Goal: Obtain resource: Download file/media

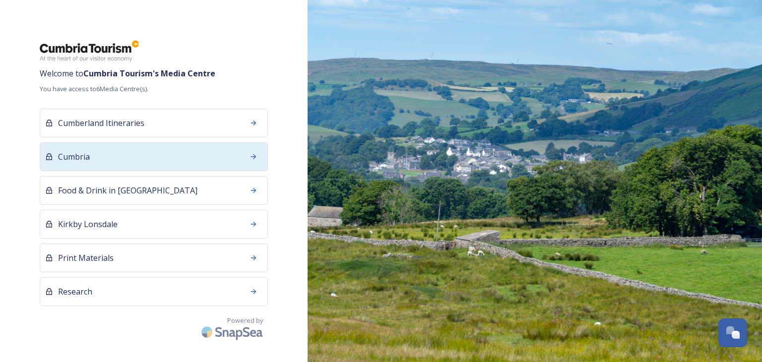
click at [82, 153] on span "Cumbria" at bounding box center [74, 157] width 32 height 12
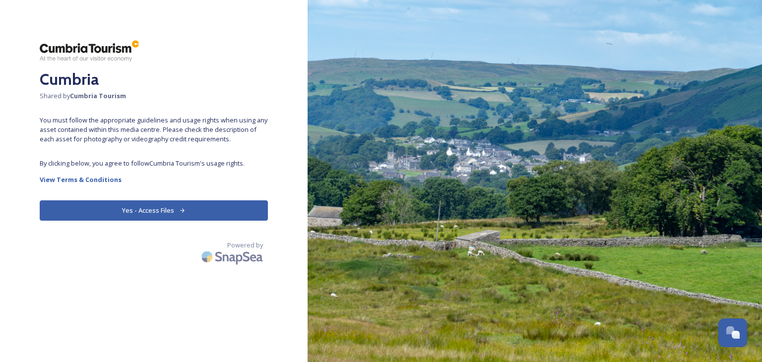
click at [127, 208] on button "Yes - Access Files" at bounding box center [154, 210] width 228 height 20
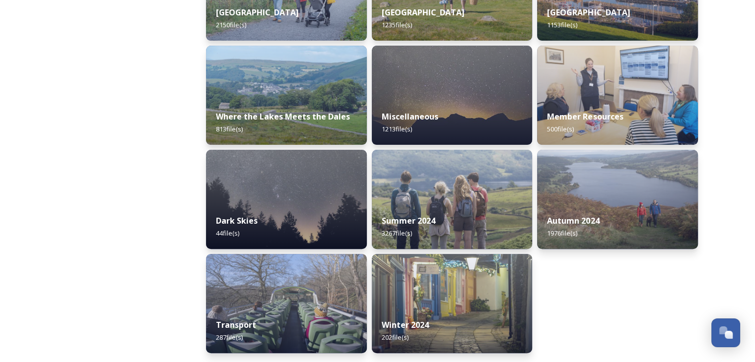
scroll to position [322, 0]
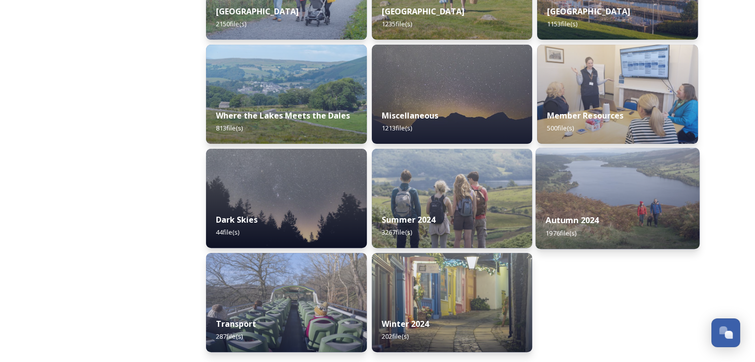
click at [607, 218] on div "Autumn 2024 1976 file(s)" at bounding box center [617, 226] width 164 height 45
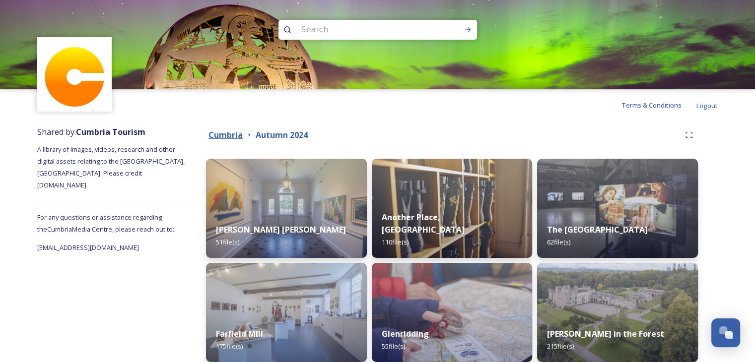
click at [228, 136] on strong "Cumbria" at bounding box center [225, 134] width 34 height 11
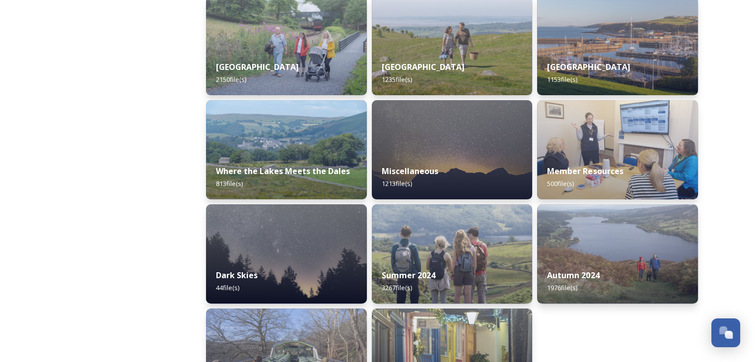
scroll to position [322, 0]
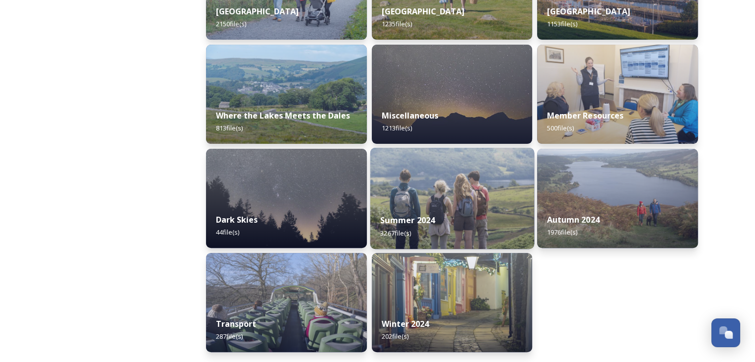
click at [410, 215] on strong "Summer 2024" at bounding box center [407, 220] width 55 height 11
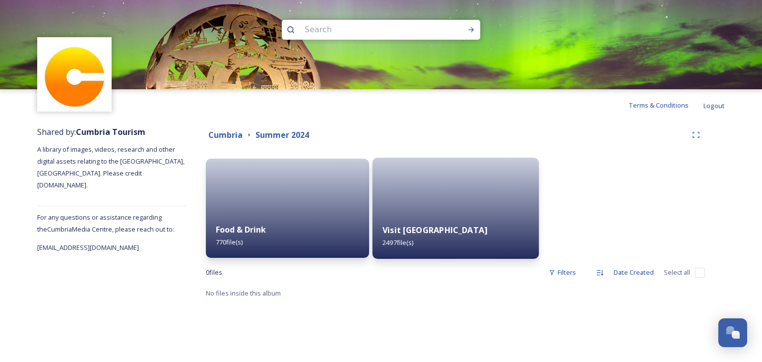
click at [472, 220] on div "Visit [GEOGRAPHIC_DATA] 2497 file(s)" at bounding box center [455, 236] width 166 height 45
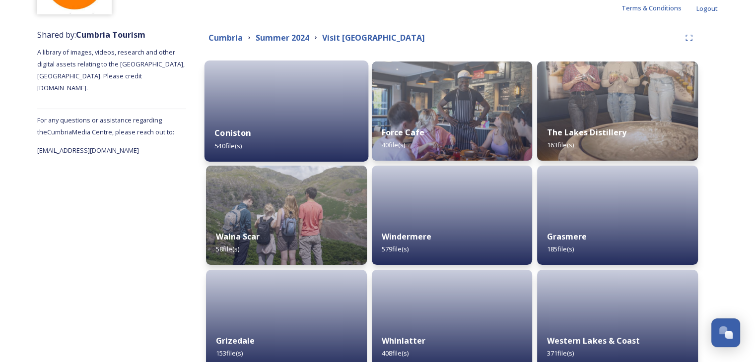
scroll to position [99, 0]
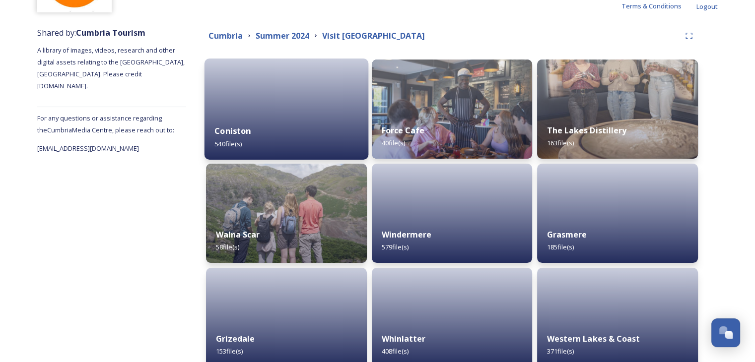
click at [289, 128] on div "Coniston 540 file(s)" at bounding box center [286, 137] width 164 height 45
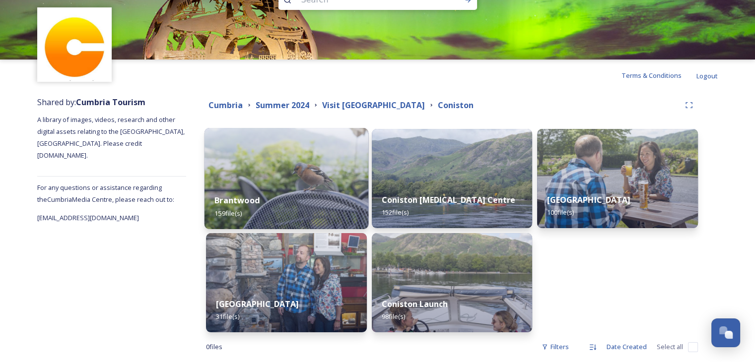
scroll to position [46, 0]
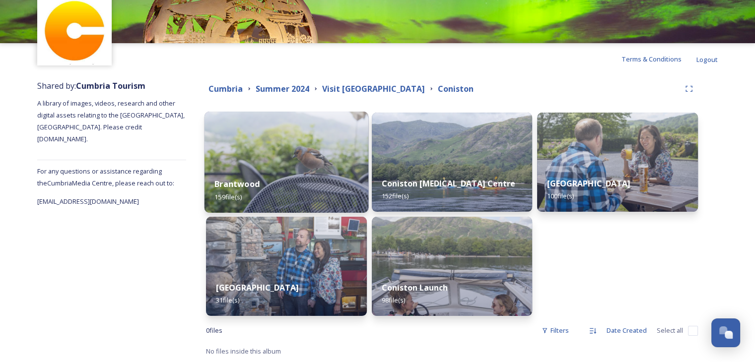
click at [275, 155] on img at bounding box center [286, 162] width 164 height 101
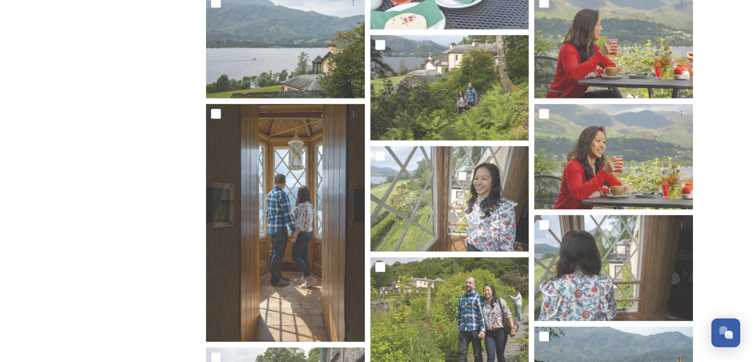
scroll to position [5606, 0]
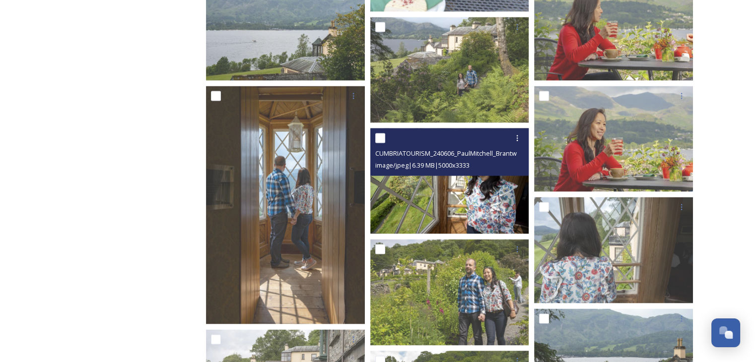
click at [416, 205] on img at bounding box center [449, 181] width 159 height 106
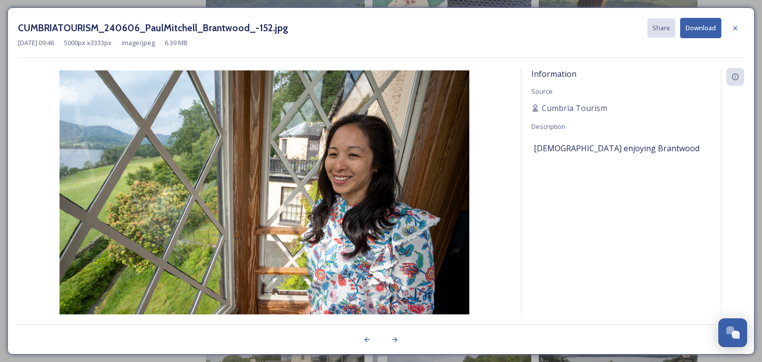
click at [711, 24] on button "Download" at bounding box center [700, 28] width 41 height 20
click at [735, 27] on icon at bounding box center [735, 28] width 8 height 8
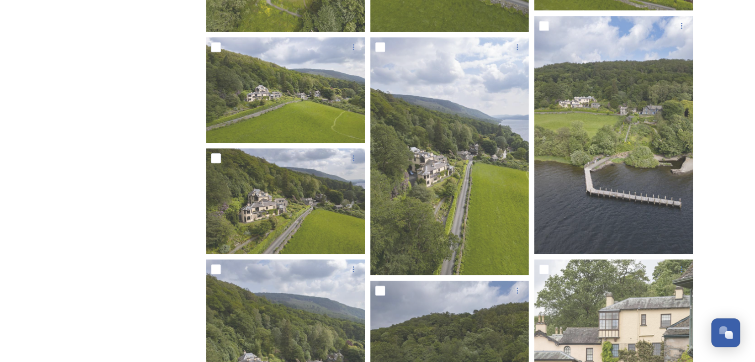
scroll to position [0, 0]
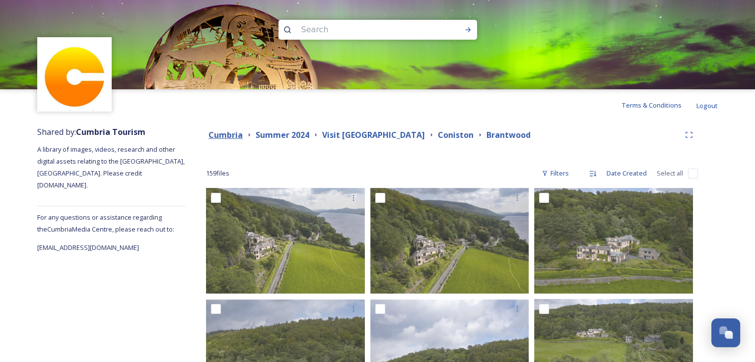
click at [219, 136] on strong "Cumbria" at bounding box center [225, 134] width 34 height 11
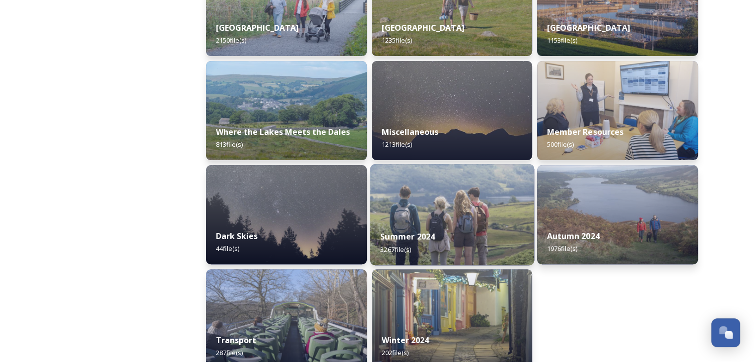
scroll to position [322, 0]
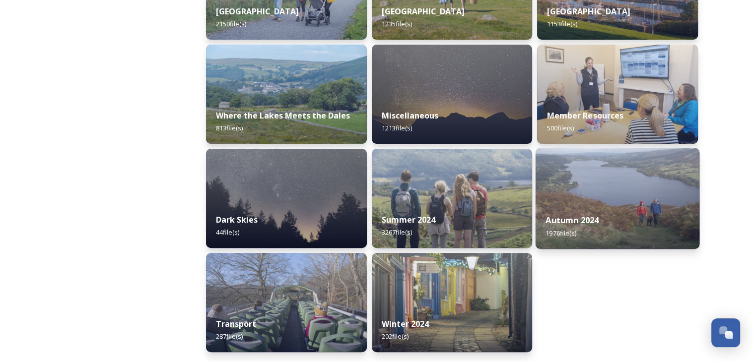
click at [597, 215] on strong "Autumn 2024" at bounding box center [572, 220] width 53 height 11
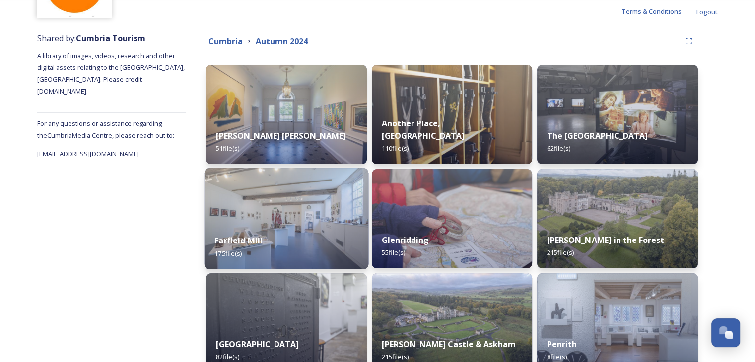
scroll to position [99, 0]
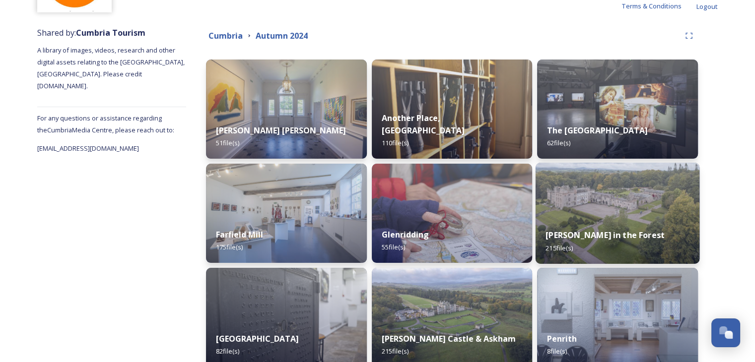
click at [637, 218] on img at bounding box center [617, 213] width 164 height 101
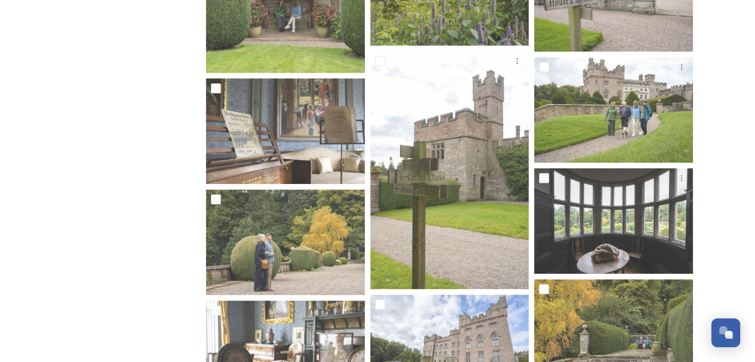
scroll to position [4664, 0]
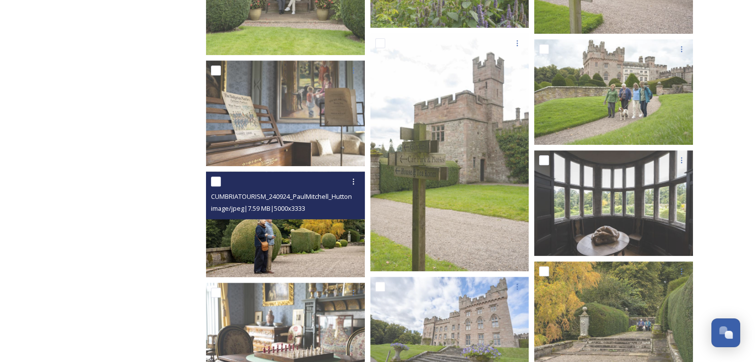
click at [271, 233] on img at bounding box center [285, 225] width 159 height 106
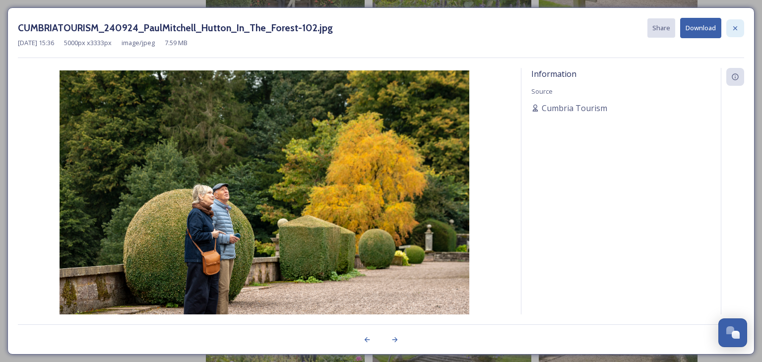
click at [738, 26] on icon at bounding box center [735, 28] width 8 height 8
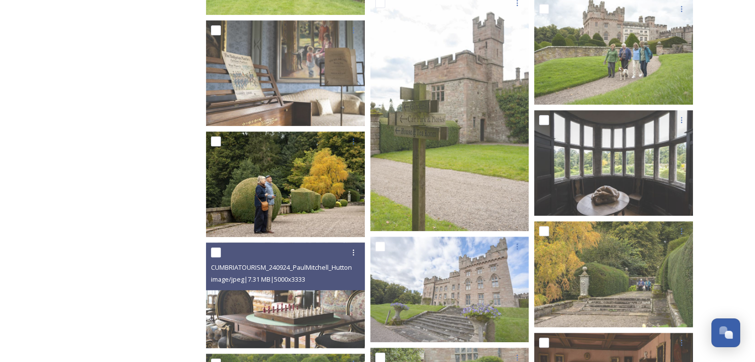
scroll to position [4763, 0]
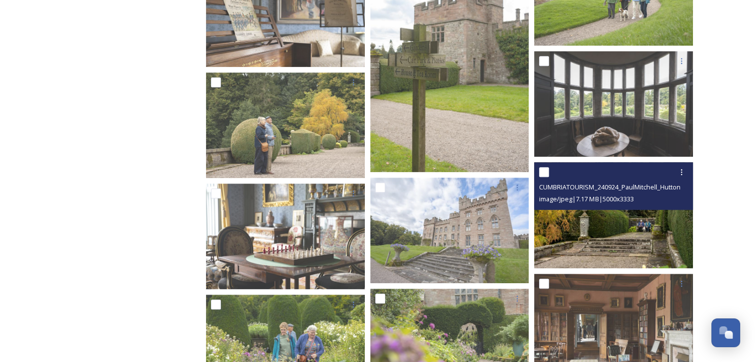
click at [642, 251] on img at bounding box center [613, 215] width 159 height 106
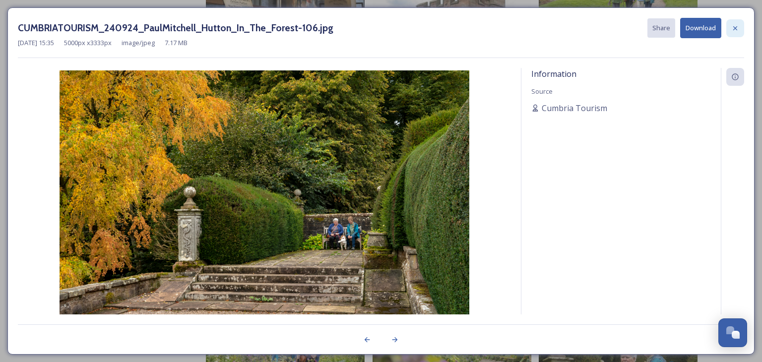
click at [734, 31] on icon at bounding box center [735, 28] width 8 height 8
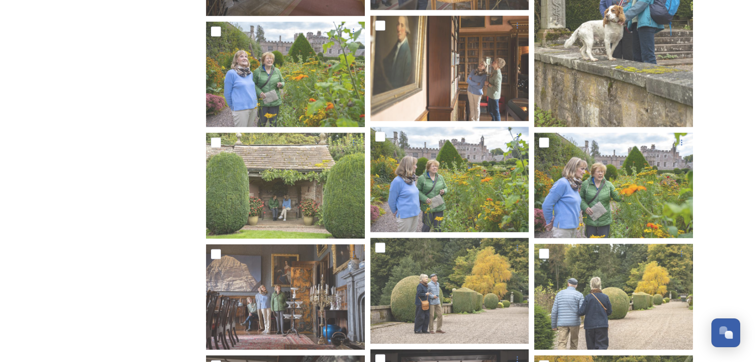
scroll to position [5309, 0]
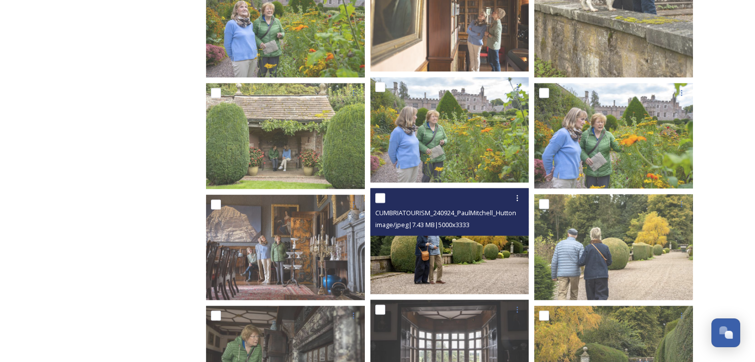
click at [420, 244] on img at bounding box center [449, 241] width 159 height 106
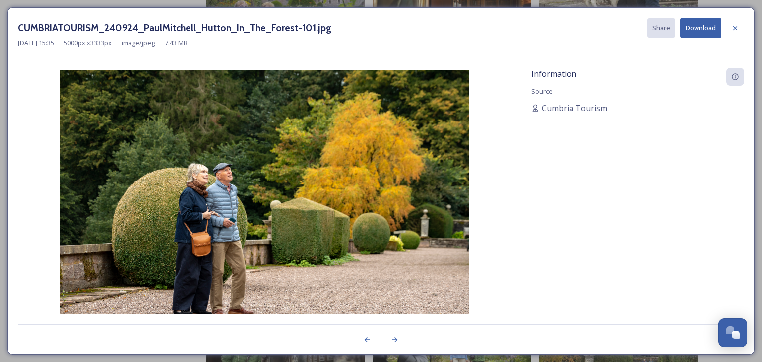
click at [699, 28] on button "Download" at bounding box center [700, 28] width 41 height 20
click at [700, 31] on button "Download" at bounding box center [700, 28] width 41 height 20
click at [735, 28] on icon at bounding box center [735, 28] width 8 height 8
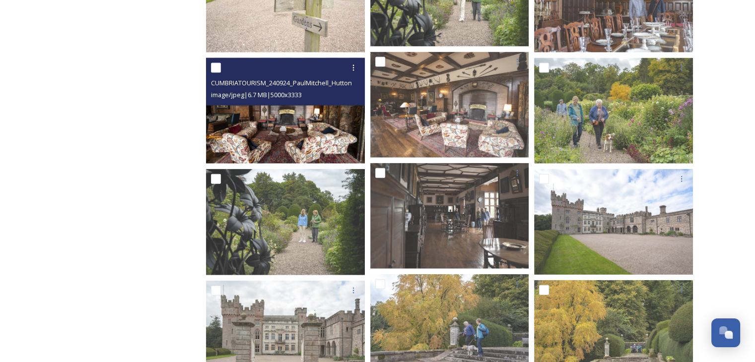
scroll to position [6003, 0]
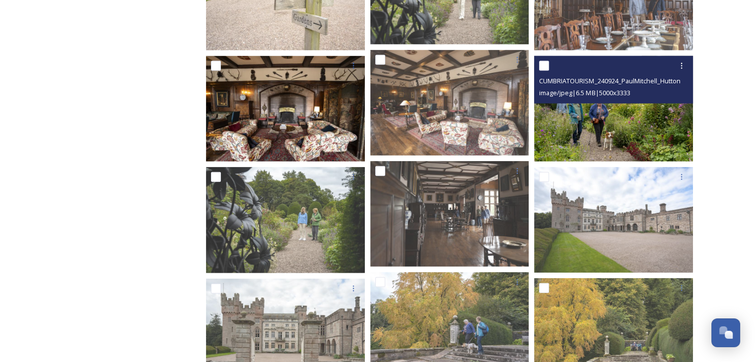
click at [638, 137] on img at bounding box center [613, 109] width 159 height 106
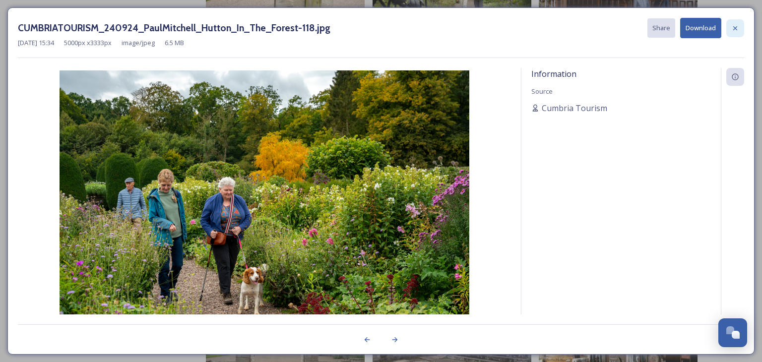
click at [739, 28] on div at bounding box center [735, 28] width 18 height 18
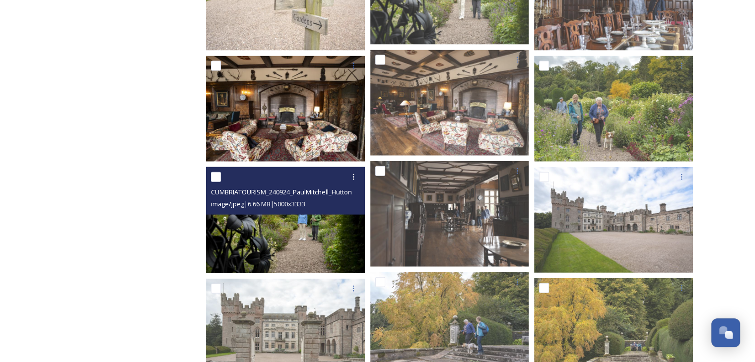
scroll to position [6053, 0]
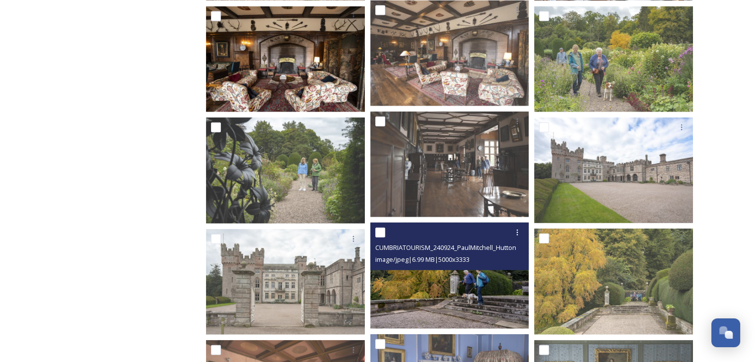
click at [461, 295] on img at bounding box center [449, 276] width 159 height 106
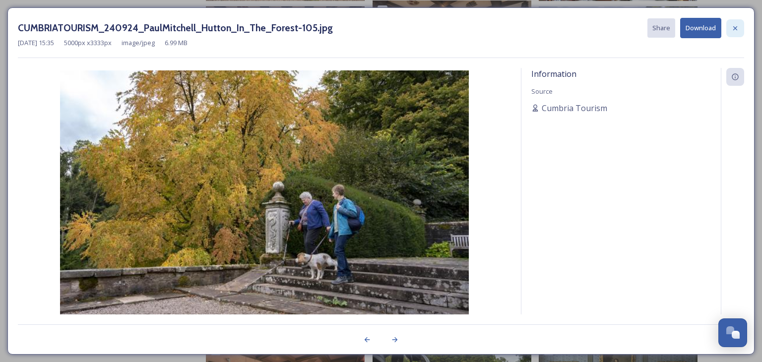
click at [738, 28] on icon at bounding box center [735, 28] width 8 height 8
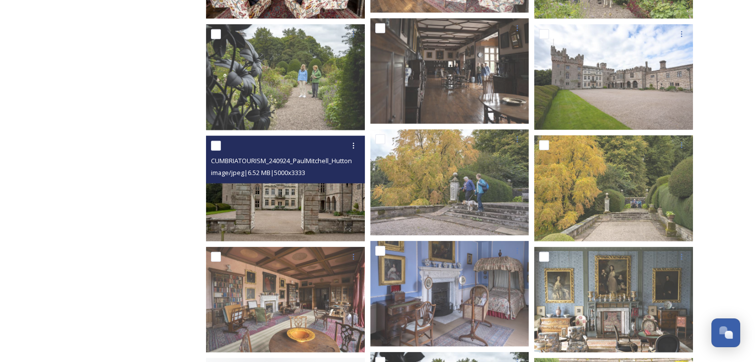
scroll to position [6152, 0]
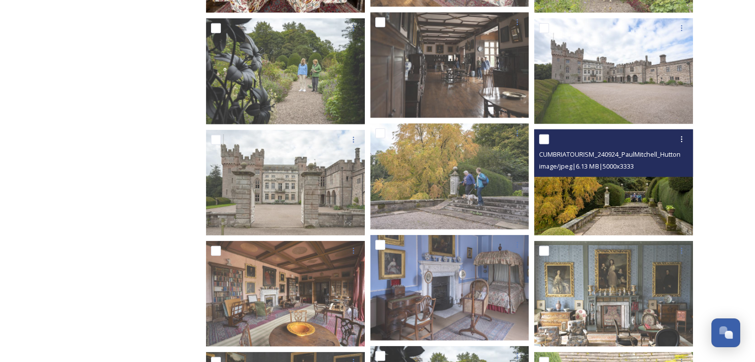
click at [613, 205] on img at bounding box center [613, 182] width 159 height 106
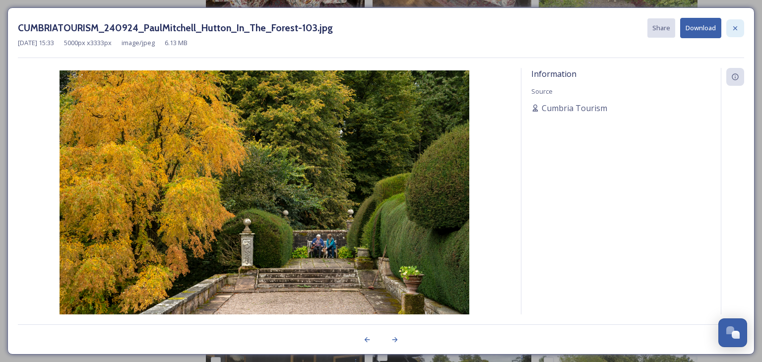
click at [734, 28] on icon at bounding box center [735, 28] width 4 height 4
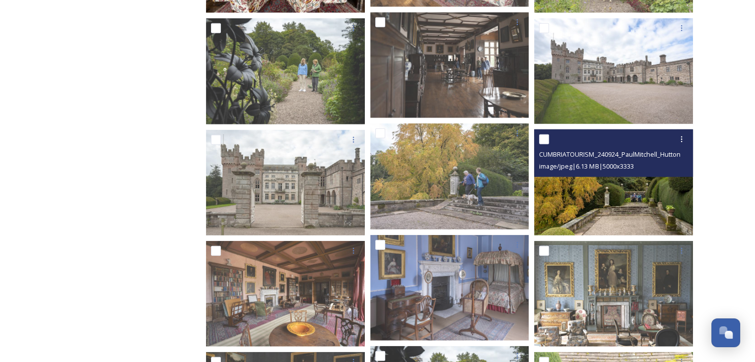
click at [607, 211] on img at bounding box center [613, 182] width 159 height 106
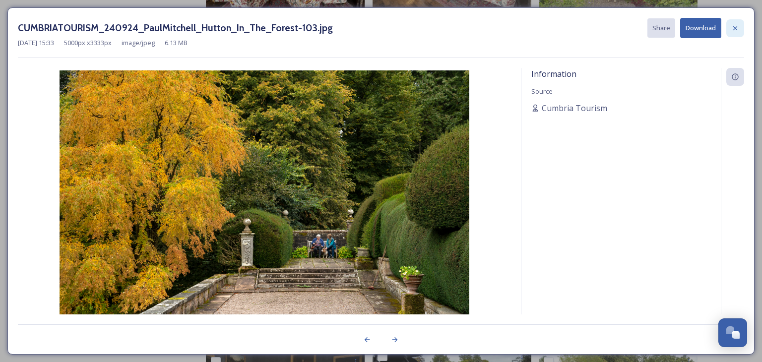
click at [738, 26] on icon at bounding box center [735, 28] width 8 height 8
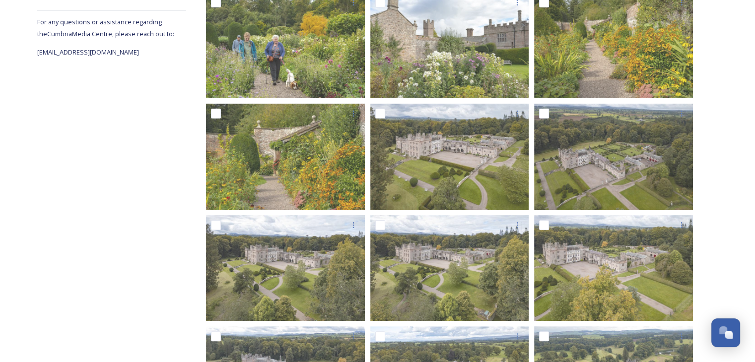
scroll to position [0, 0]
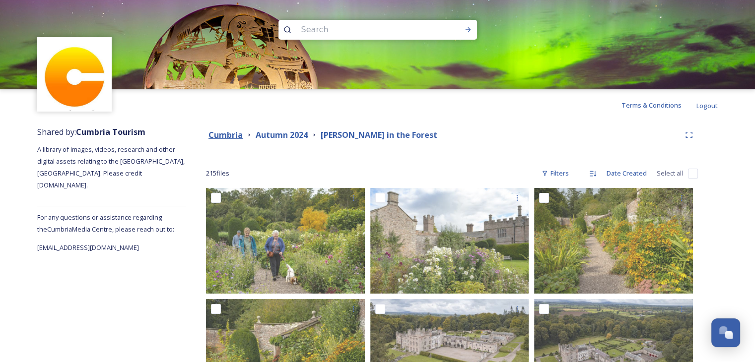
click at [226, 136] on strong "Cumbria" at bounding box center [225, 134] width 34 height 11
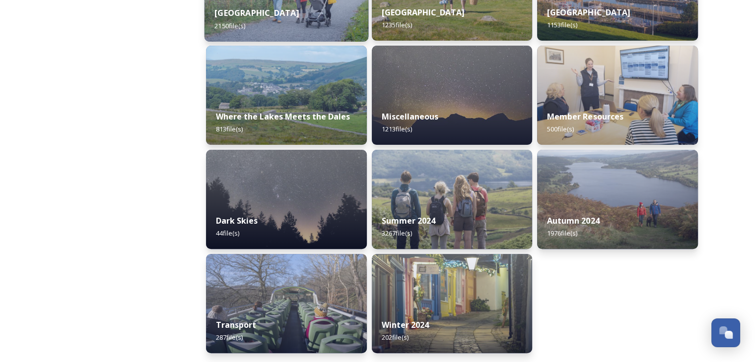
scroll to position [322, 0]
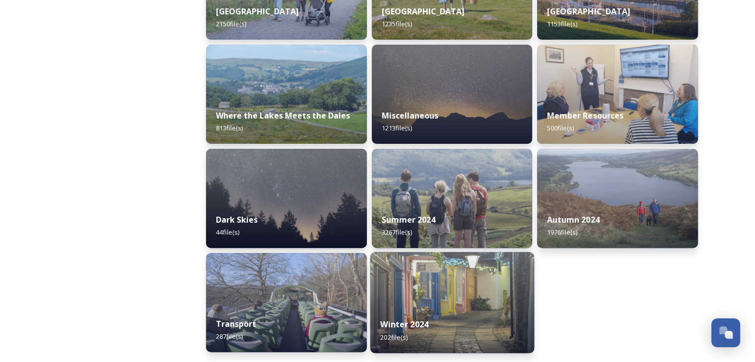
click at [427, 322] on strong "Winter 2024" at bounding box center [404, 324] width 48 height 11
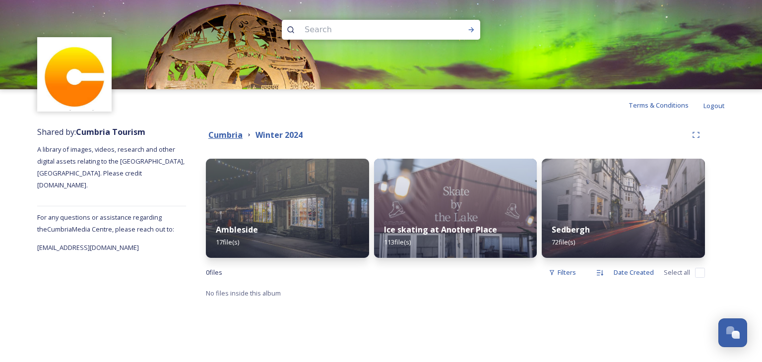
click at [232, 138] on strong "Cumbria" at bounding box center [225, 134] width 34 height 11
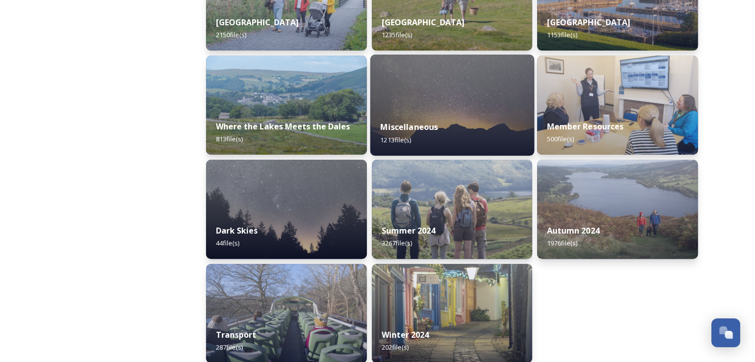
scroll to position [322, 0]
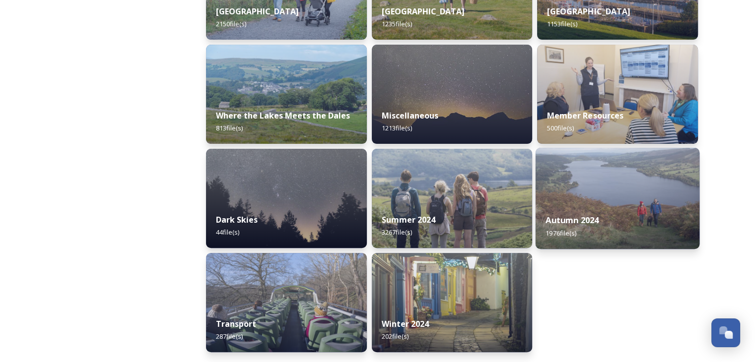
click at [589, 202] on img at bounding box center [617, 198] width 164 height 101
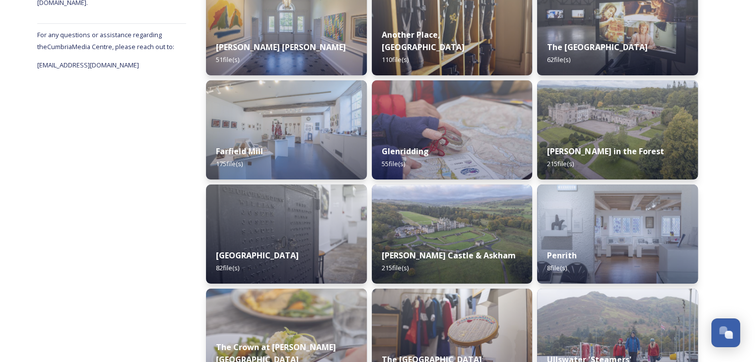
scroll to position [198, 0]
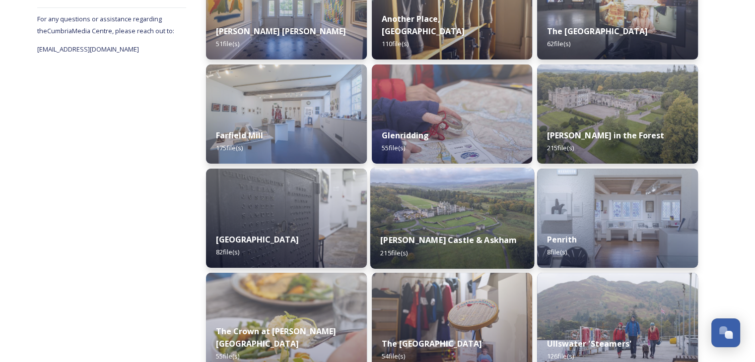
click at [437, 230] on div "[PERSON_NAME] Castle & Askham 215 file(s)" at bounding box center [452, 246] width 164 height 45
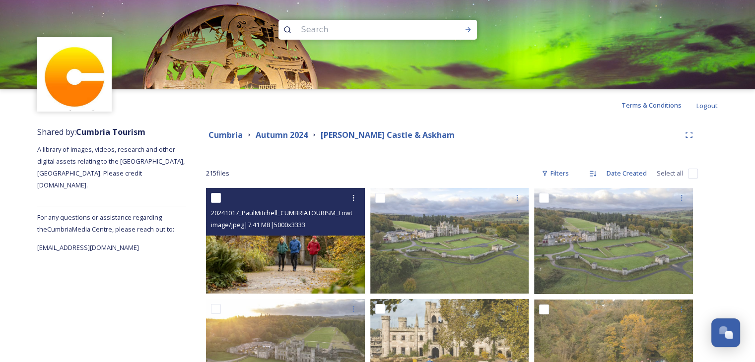
click at [311, 260] on img at bounding box center [285, 241] width 159 height 106
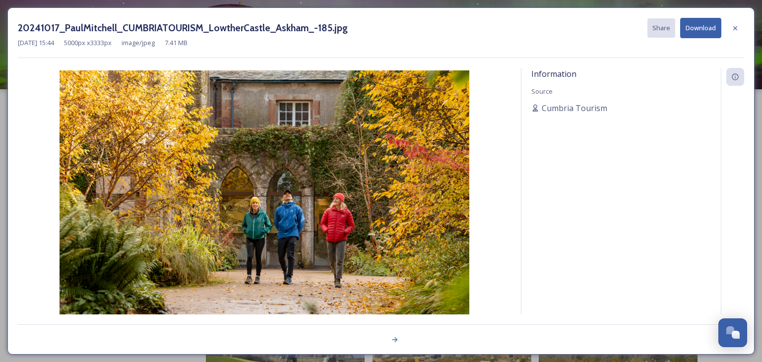
click at [689, 26] on button "Download" at bounding box center [700, 28] width 41 height 20
click at [732, 26] on icon at bounding box center [735, 28] width 8 height 8
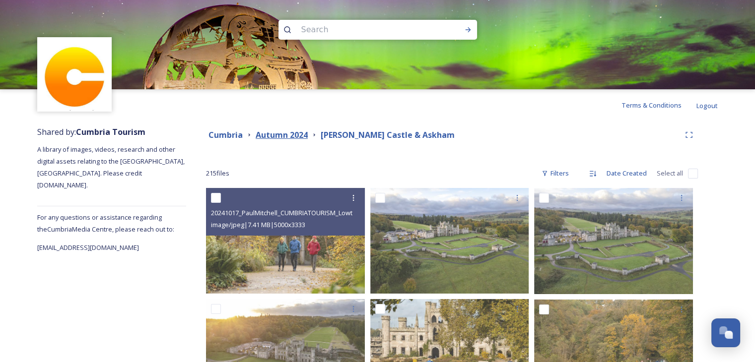
click at [300, 136] on strong "Autumn 2024" at bounding box center [282, 134] width 52 height 11
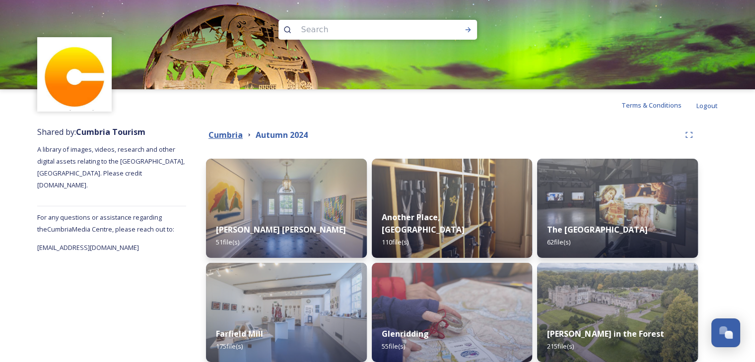
click at [226, 133] on strong "Cumbria" at bounding box center [225, 134] width 34 height 11
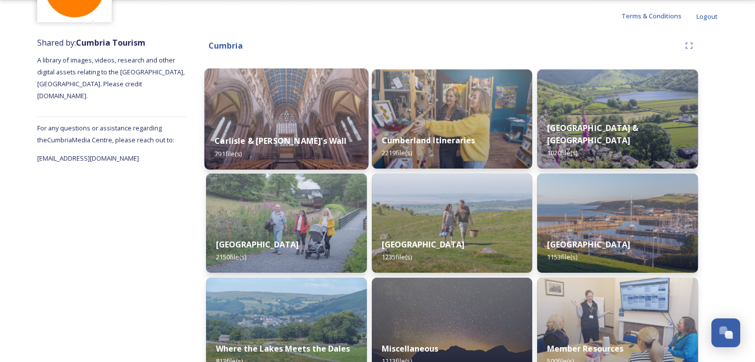
scroll to position [99, 0]
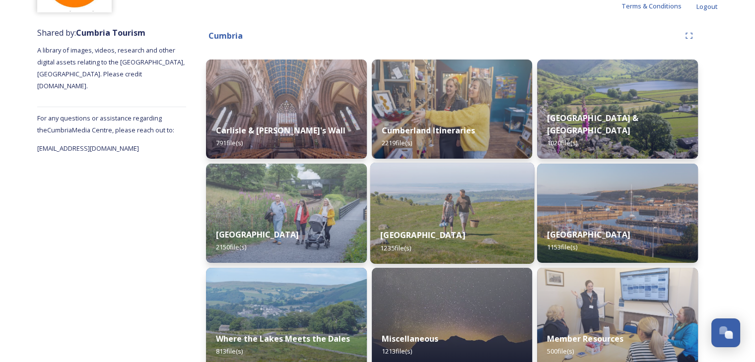
click at [434, 216] on img at bounding box center [452, 213] width 164 height 101
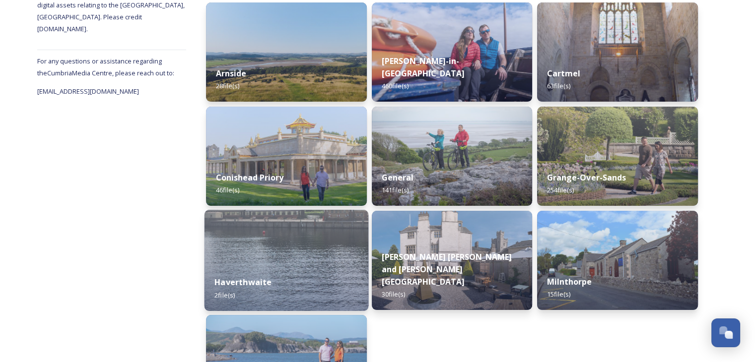
scroll to position [155, 0]
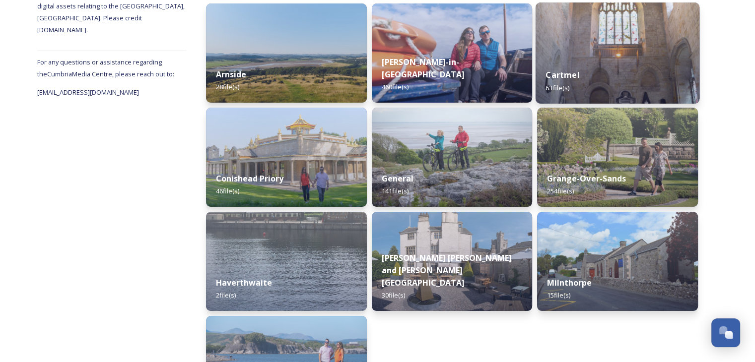
click at [579, 75] on div "Cartmel 63 file(s)" at bounding box center [617, 81] width 164 height 45
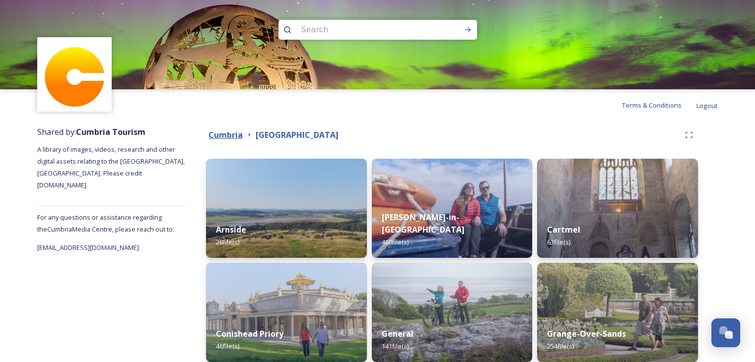
click at [218, 134] on strong "Cumbria" at bounding box center [225, 134] width 34 height 11
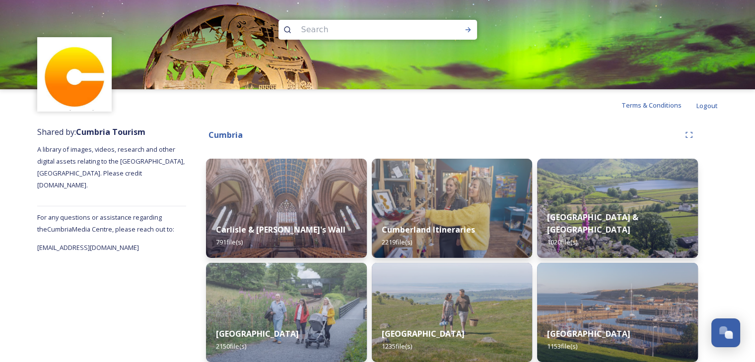
click at [353, 29] on input at bounding box center [364, 30] width 136 height 22
type input "holker hall"
click at [469, 30] on icon at bounding box center [467, 29] width 5 height 5
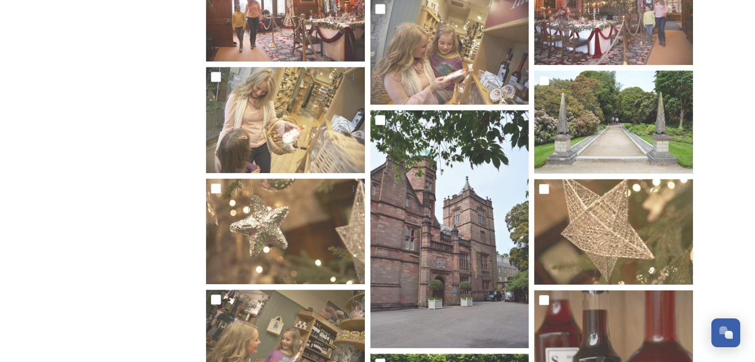
scroll to position [943, 0]
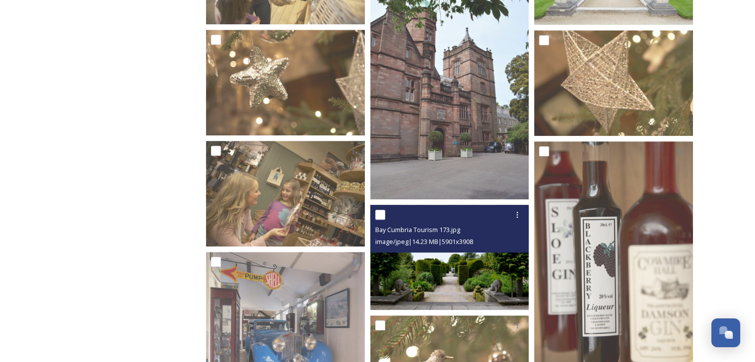
click at [442, 292] on img at bounding box center [449, 257] width 159 height 105
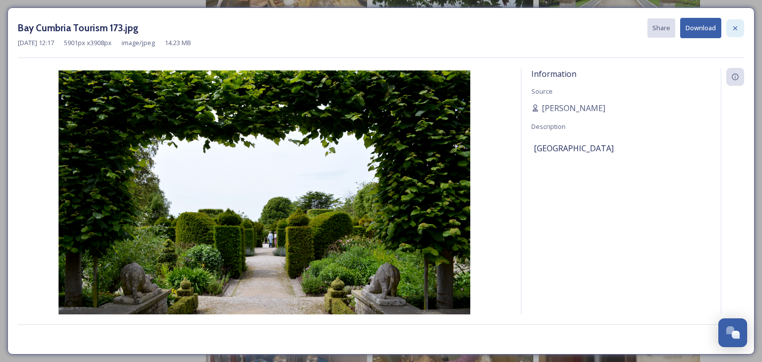
click at [733, 28] on icon at bounding box center [735, 28] width 8 height 8
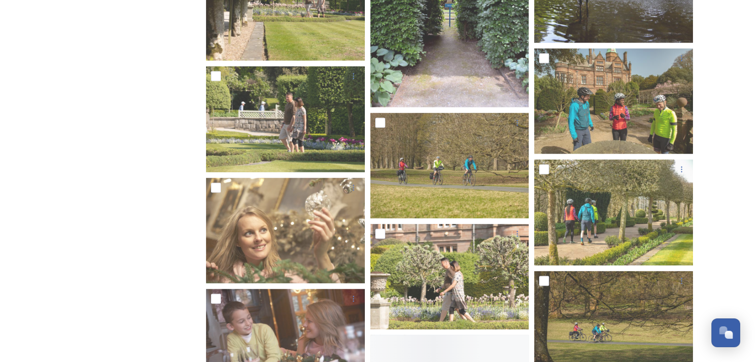
scroll to position [1985, 0]
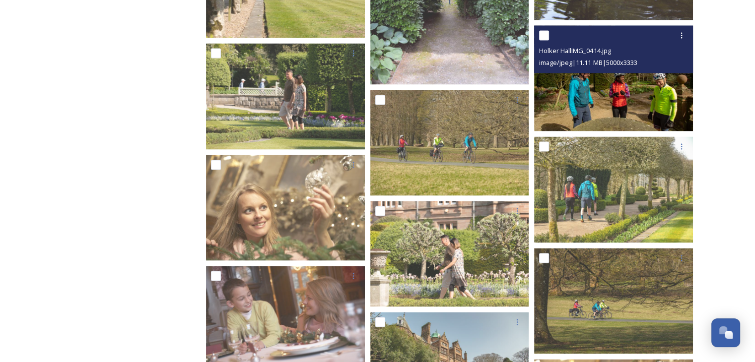
click at [649, 85] on img at bounding box center [613, 79] width 159 height 106
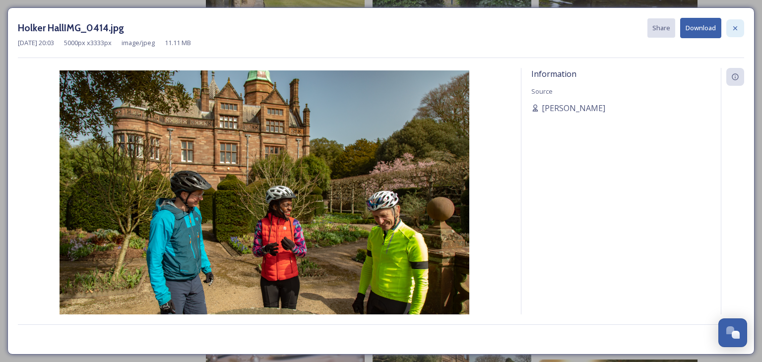
click at [738, 26] on icon at bounding box center [735, 28] width 8 height 8
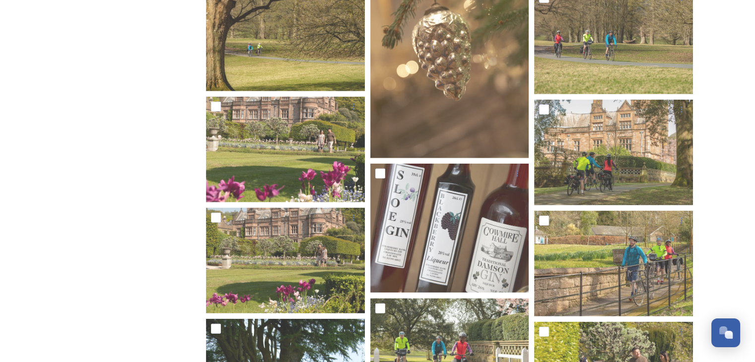
scroll to position [2729, 0]
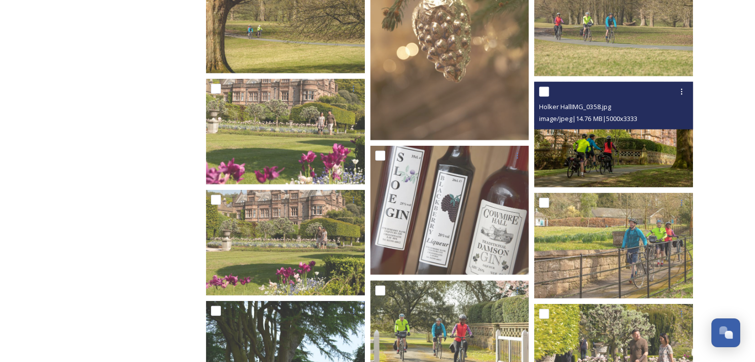
click at [603, 175] on img at bounding box center [613, 135] width 159 height 106
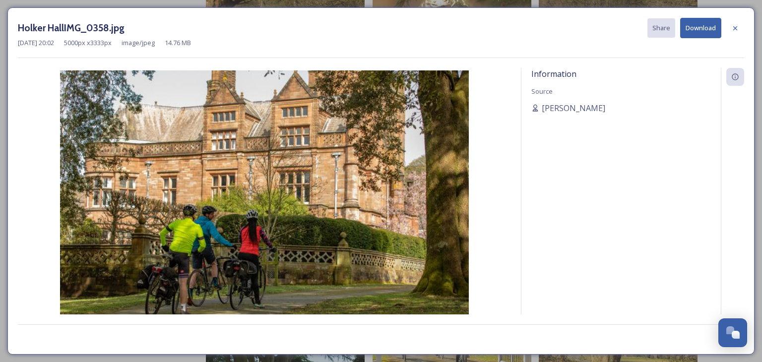
click at [702, 35] on button "Download" at bounding box center [700, 28] width 41 height 20
click at [734, 29] on icon at bounding box center [735, 28] width 8 height 8
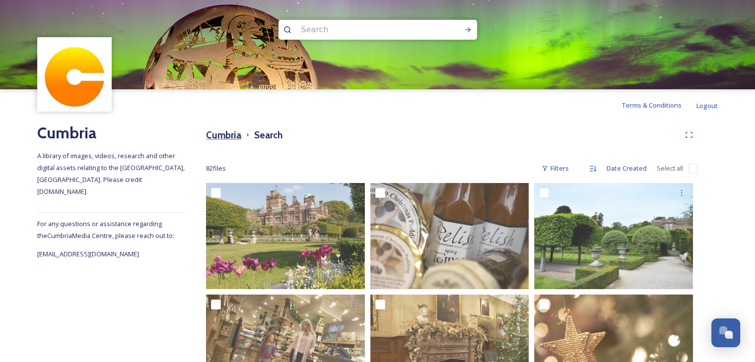
click at [229, 134] on h3 "Cumbria" at bounding box center [223, 135] width 35 height 14
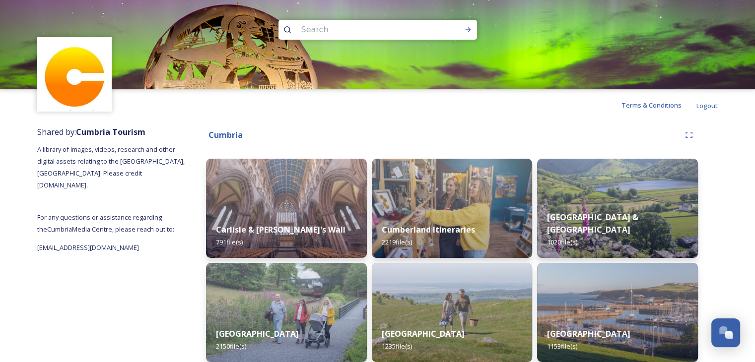
click at [351, 28] on input at bounding box center [364, 30] width 136 height 22
type input "[GEOGRAPHIC_DATA]"
click at [467, 29] on icon at bounding box center [468, 30] width 8 height 8
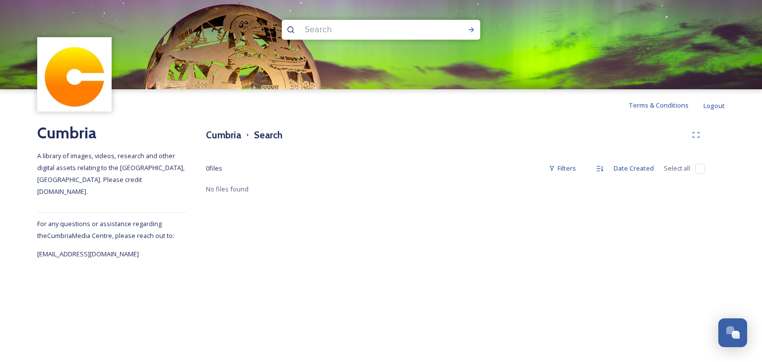
click at [326, 23] on input at bounding box center [368, 30] width 136 height 22
type input "Sizergh"
click at [474, 26] on icon at bounding box center [471, 30] width 8 height 8
click at [230, 135] on h3 "Cumbria" at bounding box center [223, 135] width 35 height 14
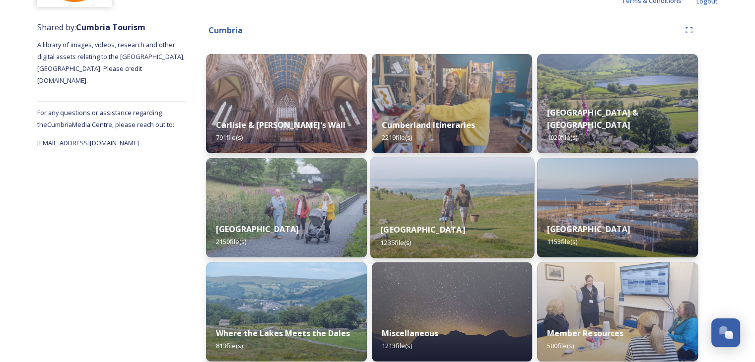
scroll to position [74, 0]
